Goal: Check status: Check status

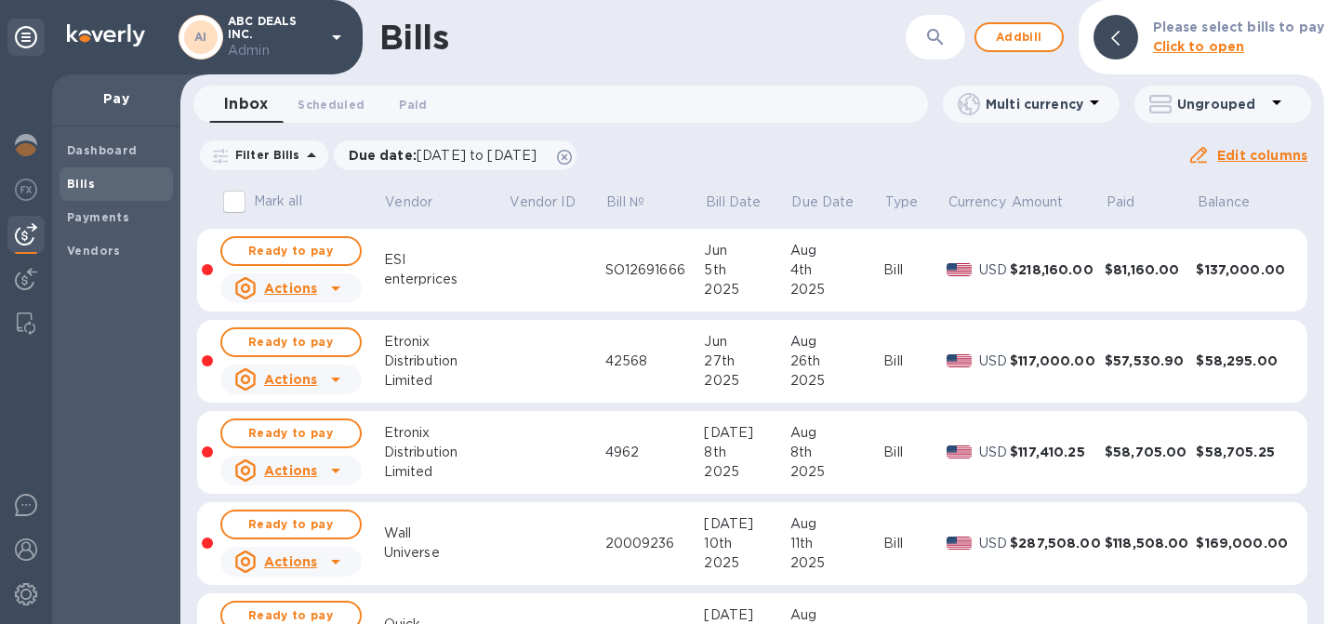
click at [46, 144] on div at bounding box center [26, 349] width 52 height 550
click at [36, 144] on img at bounding box center [26, 145] width 22 height 22
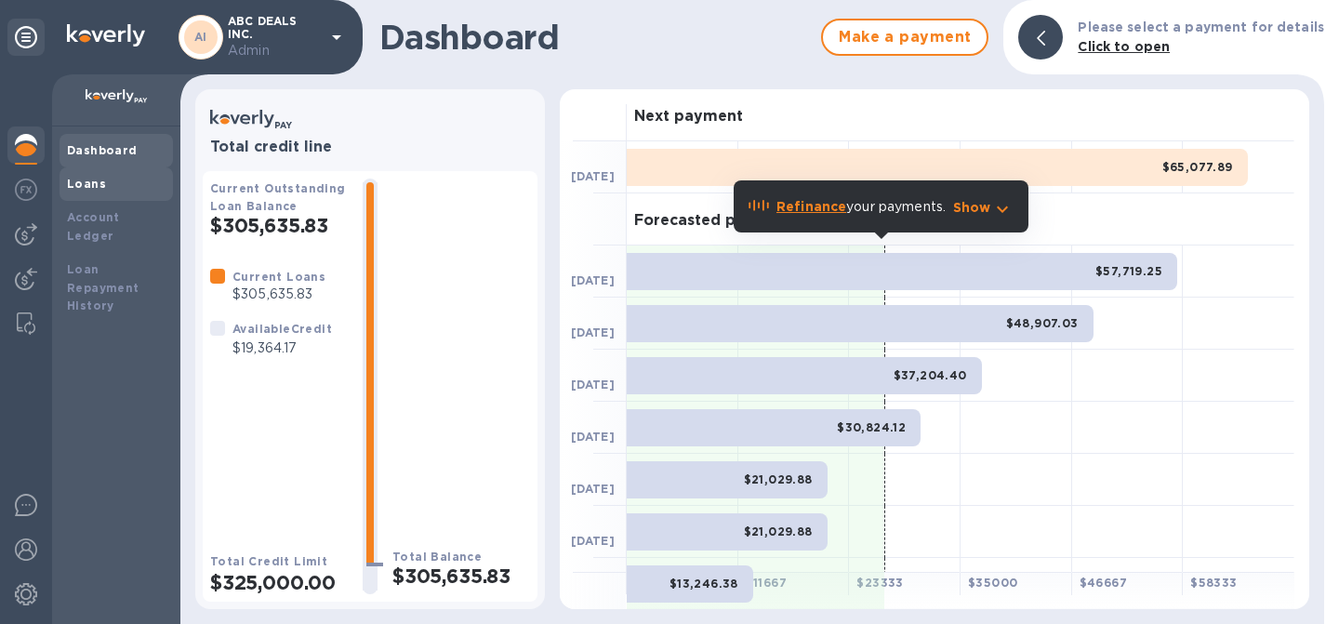
click at [103, 180] on div "Loans" at bounding box center [116, 184] width 99 height 19
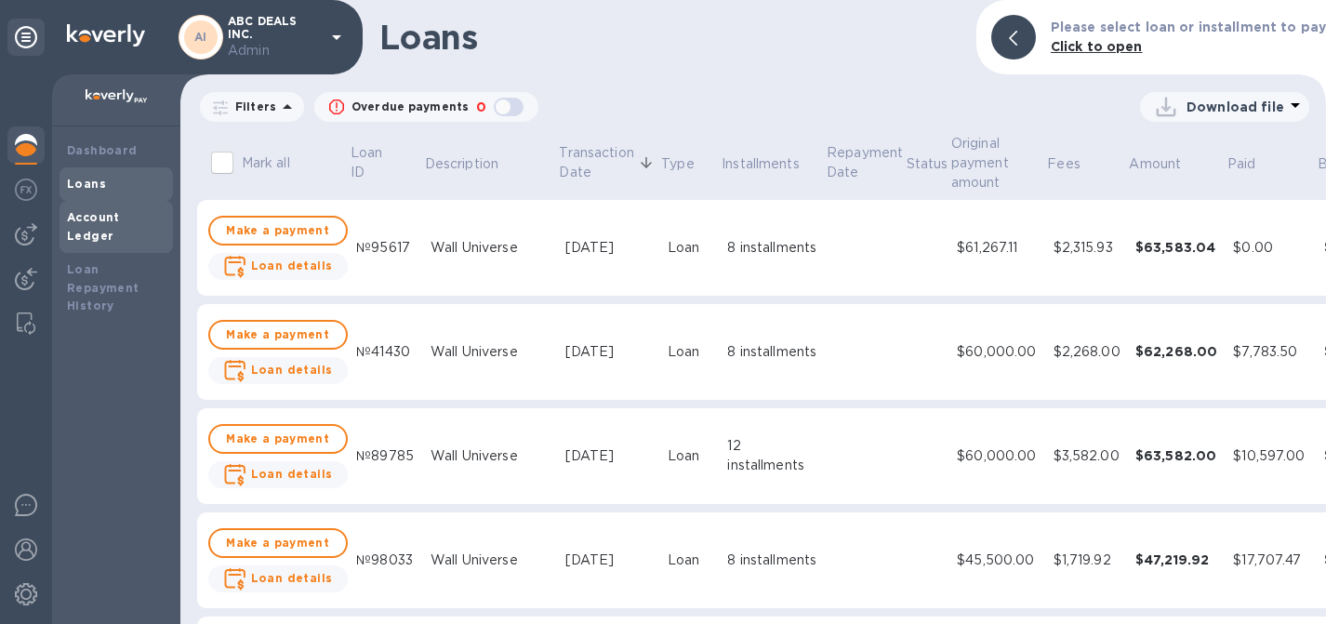
click at [103, 220] on b "Account Ledger" at bounding box center [93, 226] width 53 height 33
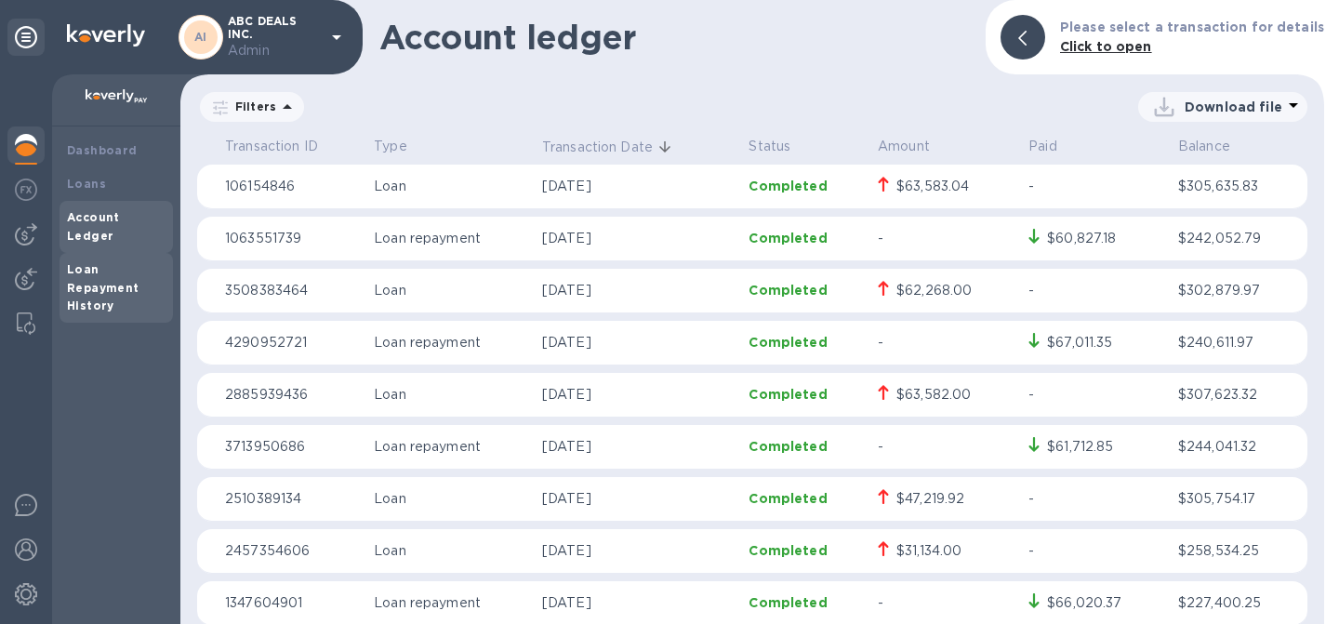
click at [127, 271] on b "Loan Repayment History" at bounding box center [103, 287] width 73 height 51
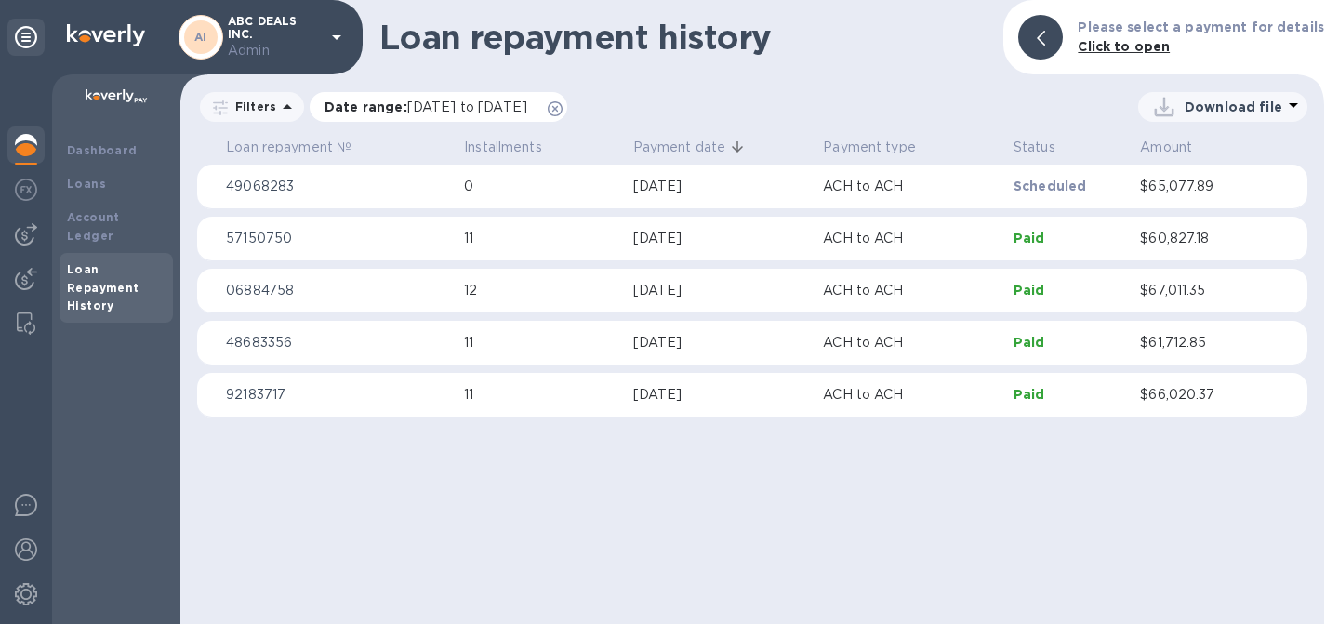
click at [563, 109] on icon at bounding box center [555, 108] width 15 height 15
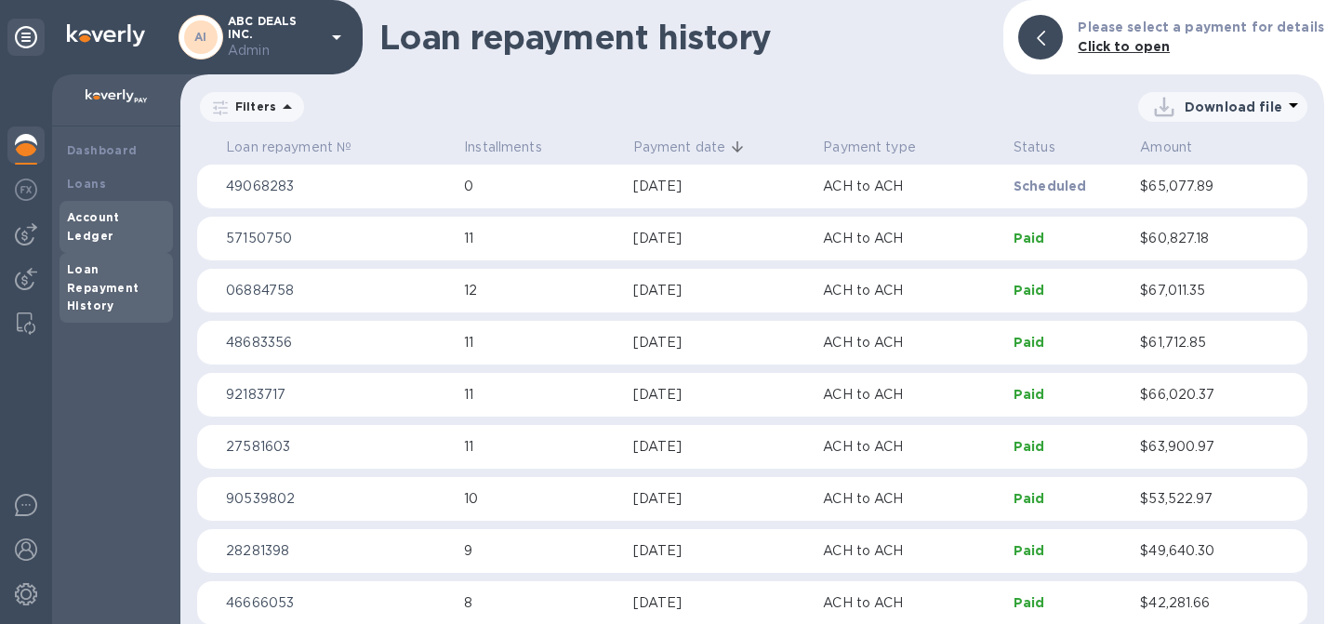
click at [103, 220] on b "Account Ledger" at bounding box center [93, 226] width 53 height 33
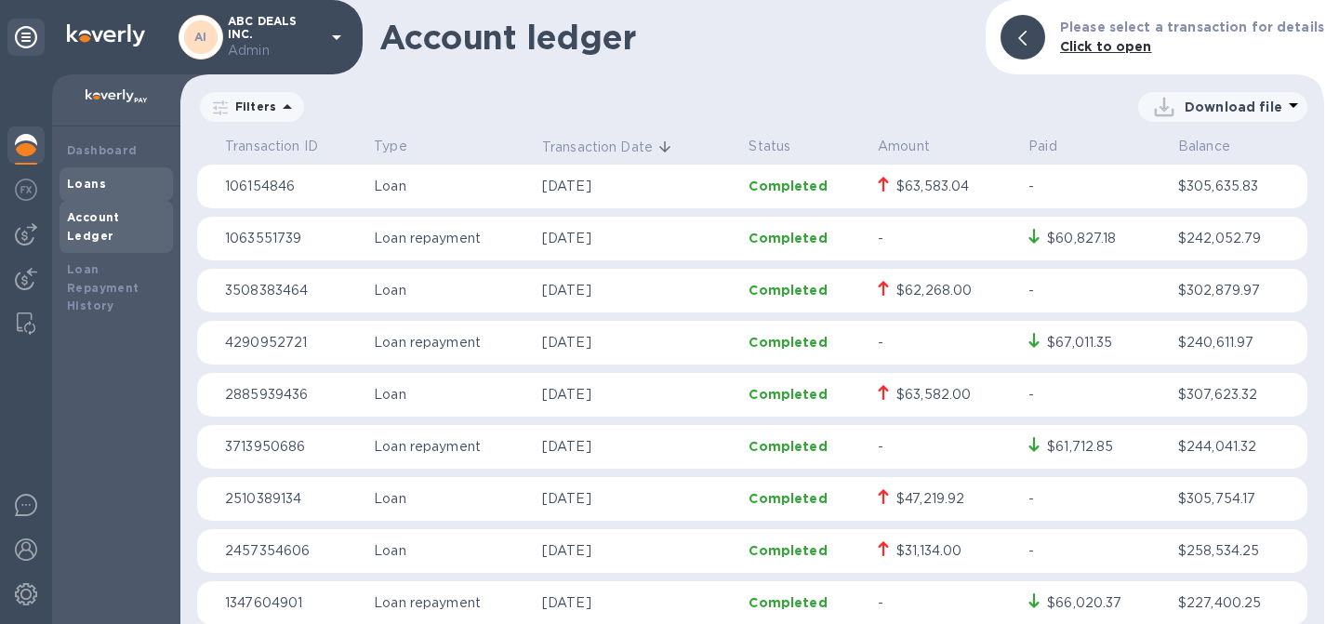
click at [90, 186] on b "Loans" at bounding box center [86, 184] width 39 height 14
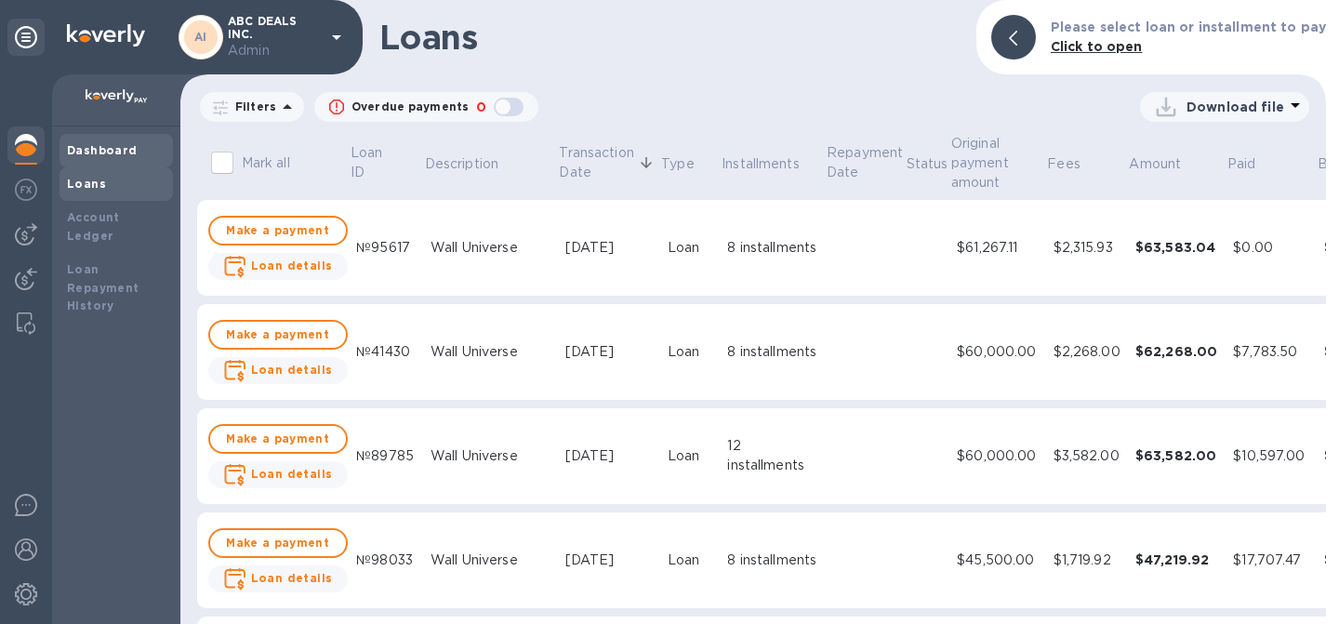
click at [157, 156] on div "Dashboard" at bounding box center [116, 150] width 99 height 19
